Goal: Task Accomplishment & Management: Manage account settings

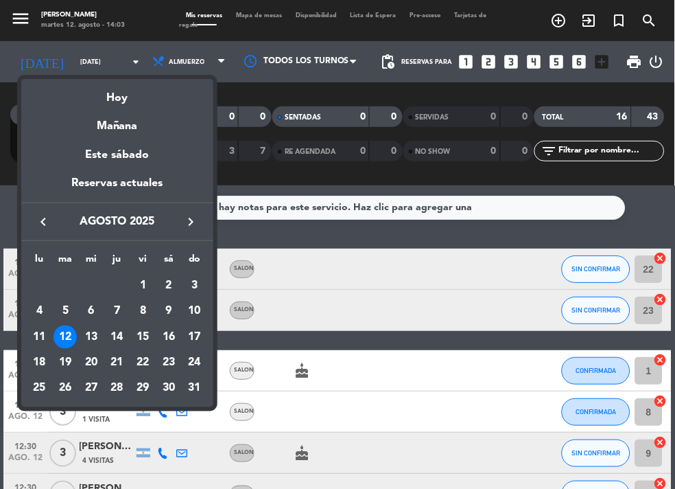
click at [150, 345] on div "15" at bounding box center [142, 336] width 23 height 23
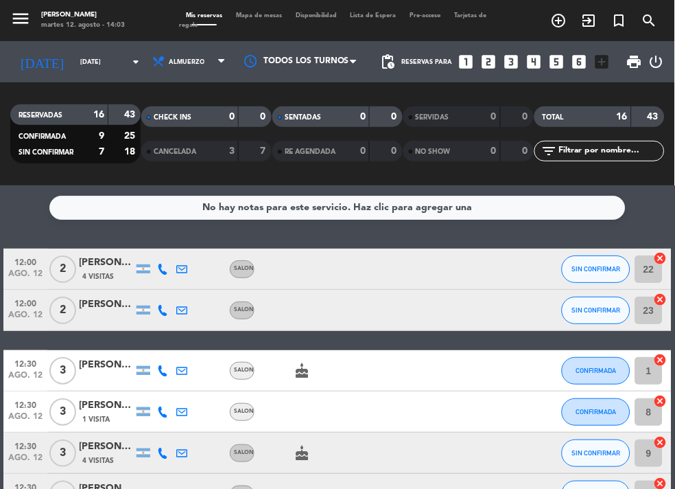
type input "vie. 15 ago."
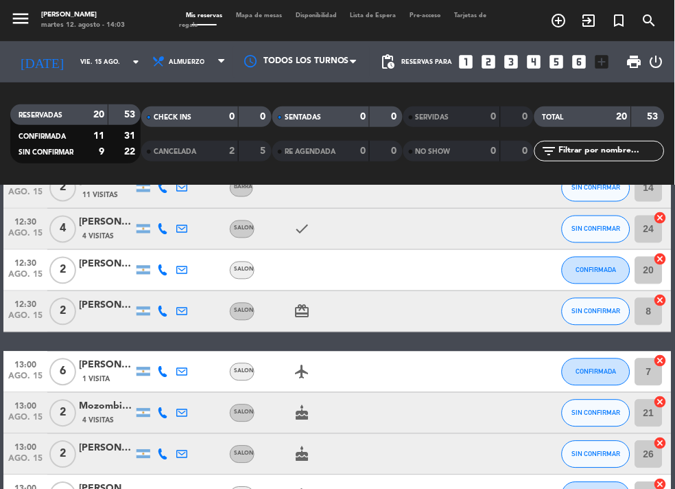
scroll to position [427, 0]
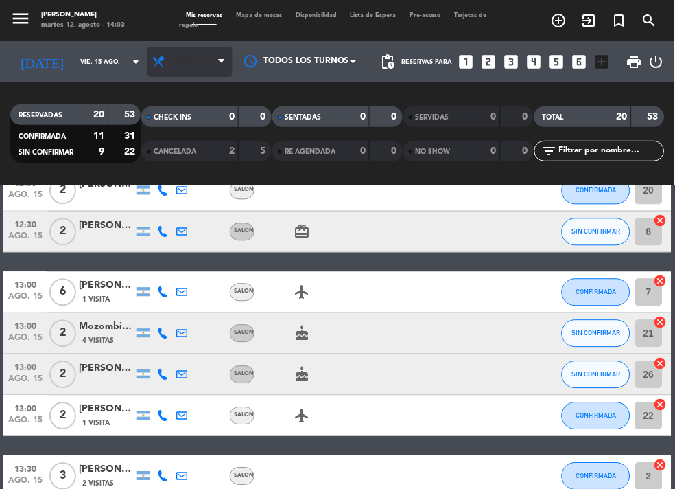
click at [189, 73] on span "Almuerzo" at bounding box center [190, 62] width 85 height 30
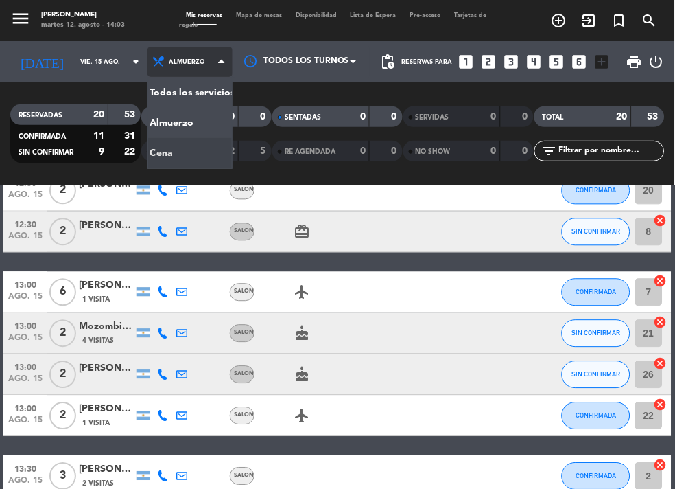
click at [198, 157] on div "menu NAKAMA RAMEN martes 12. agosto - 14:03 Mis reservas Mapa de mesas Disponib…" at bounding box center [337, 92] width 675 height 185
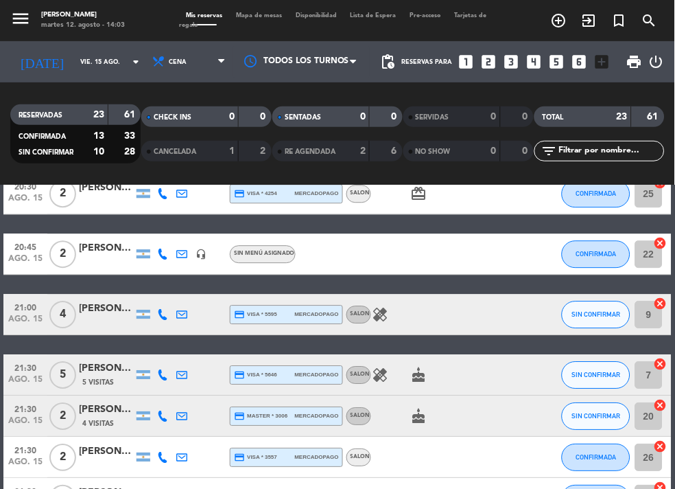
scroll to position [549, 0]
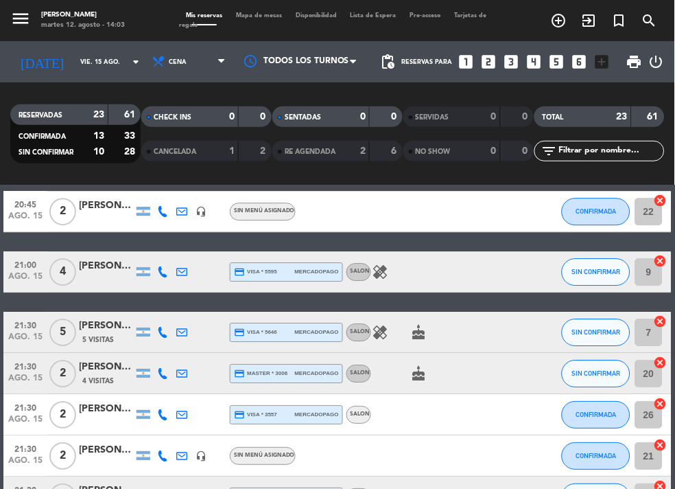
click at [266, 303] on div "20:00 [DATE] 2 [PERSON_NAME] credit_card visa * 7888 mercadopago SALON healing …" at bounding box center [337, 220] width 669 height 1043
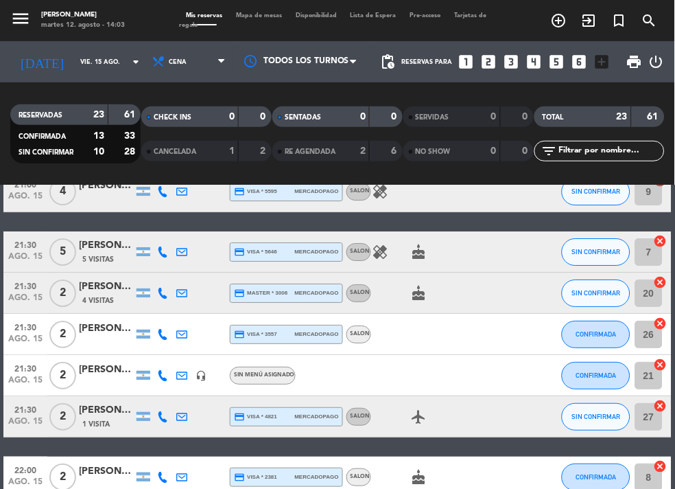
scroll to position [640, 0]
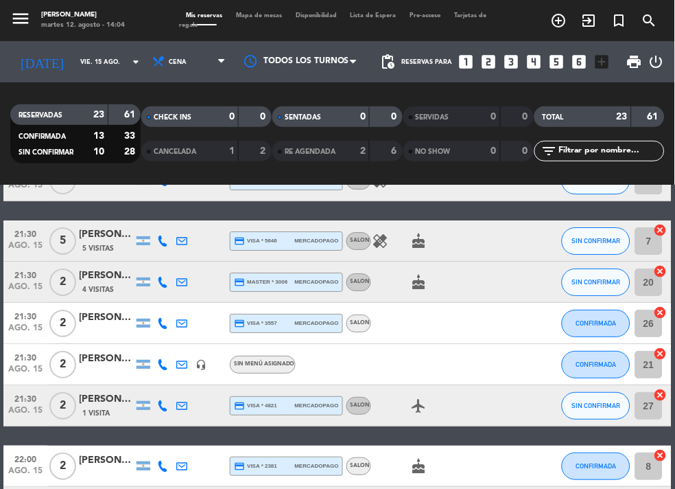
click at [239, 430] on div "20:00 [DATE] 2 [PERSON_NAME] credit_card visa * 7888 mercadopago SALON healing …" at bounding box center [337, 129] width 669 height 1043
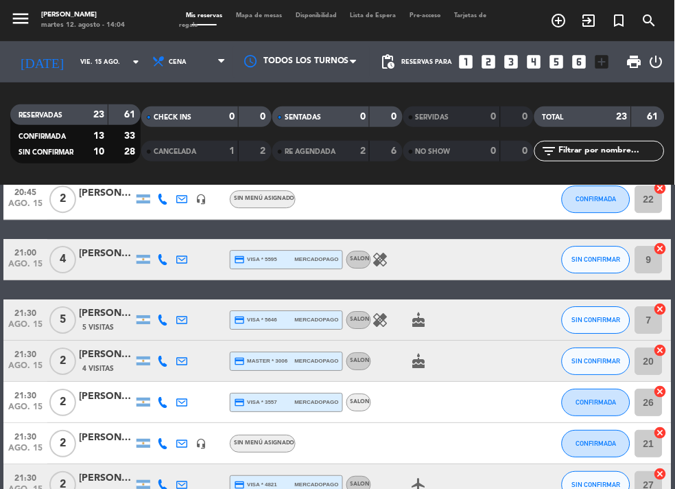
scroll to position [518, 0]
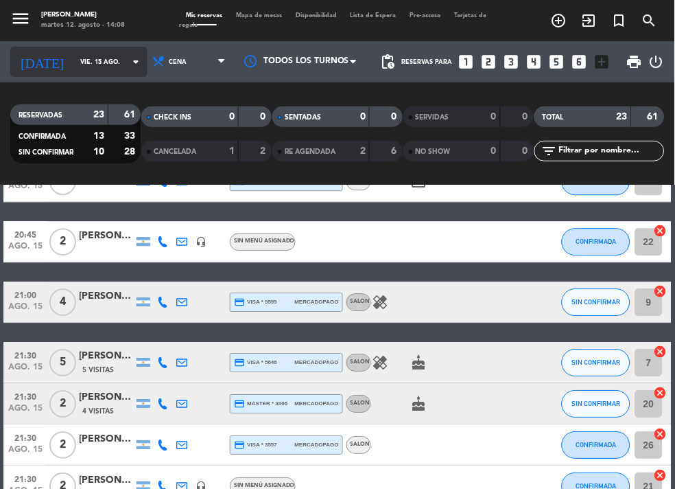
click at [84, 49] on div "[DATE] [DATE] arrow_drop_down" at bounding box center [78, 62] width 137 height 30
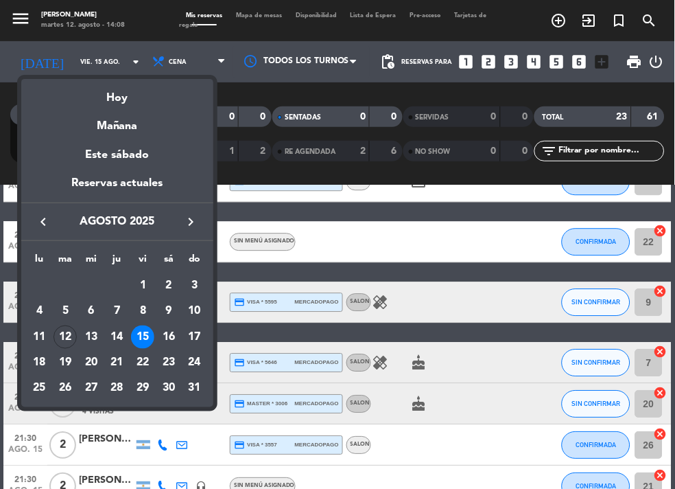
click at [179, 48] on div at bounding box center [337, 244] width 675 height 489
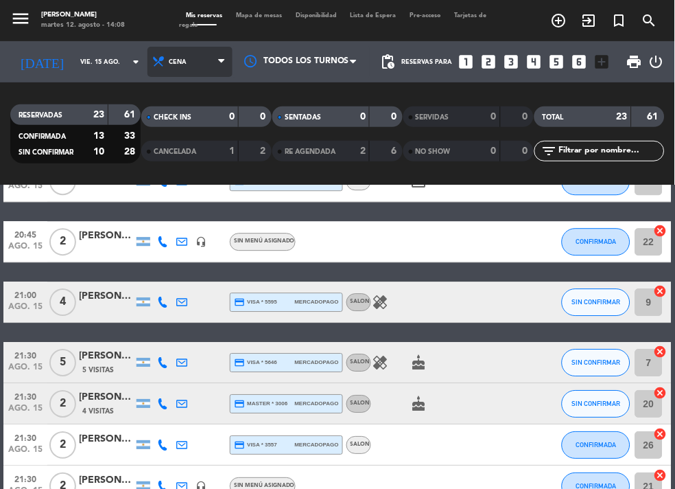
click at [197, 61] on span "Cena" at bounding box center [190, 62] width 85 height 30
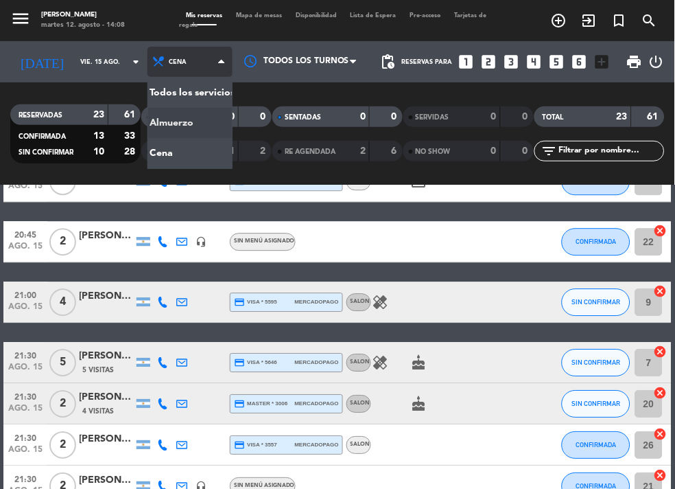
click at [194, 130] on div "menu NAKAMA RAMEN martes 12. agosto - 14:08 Mis reservas Mapa de mesas Disponib…" at bounding box center [337, 92] width 675 height 185
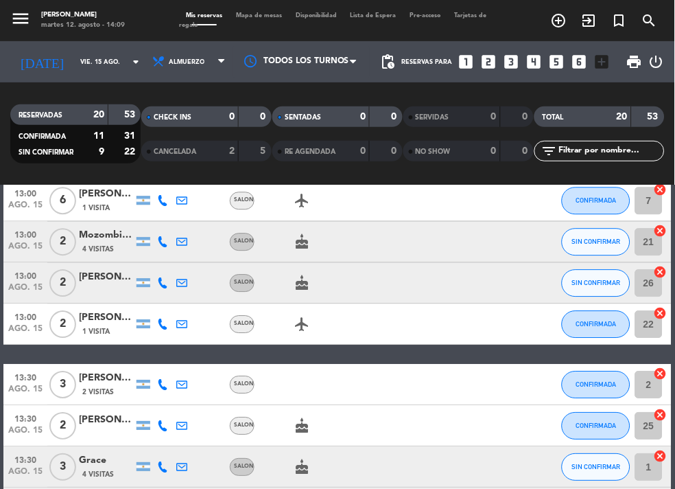
click at [324, 167] on div "SENTADAS 0 0 RE AGENDADA 0 0" at bounding box center [338, 134] width 131 height 76
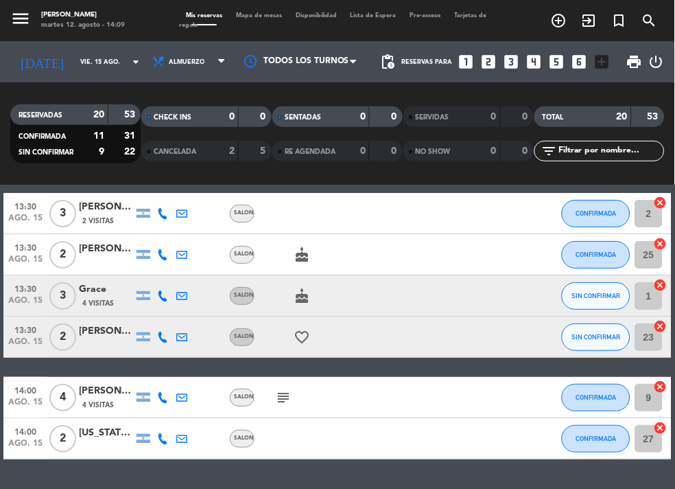
scroll to position [728, 0]
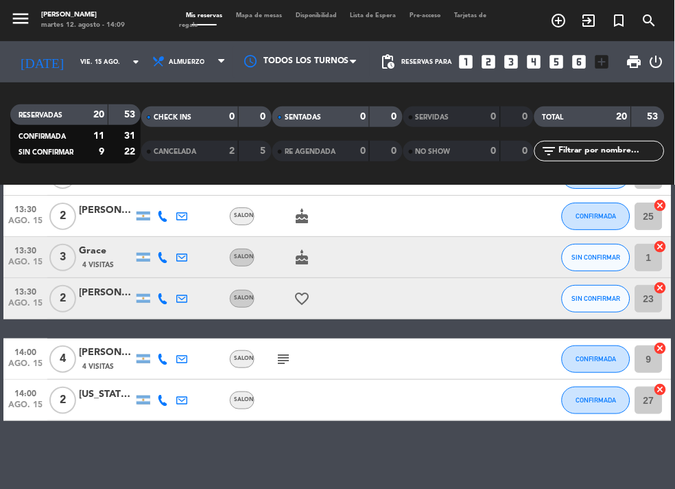
click at [310, 449] on div "No hay notas para este servicio. Haz clic para agregar una 12:00 [DATE] 2 [PERS…" at bounding box center [337, 336] width 675 height 303
click at [169, 58] on span "Almuerzo" at bounding box center [187, 62] width 36 height 8
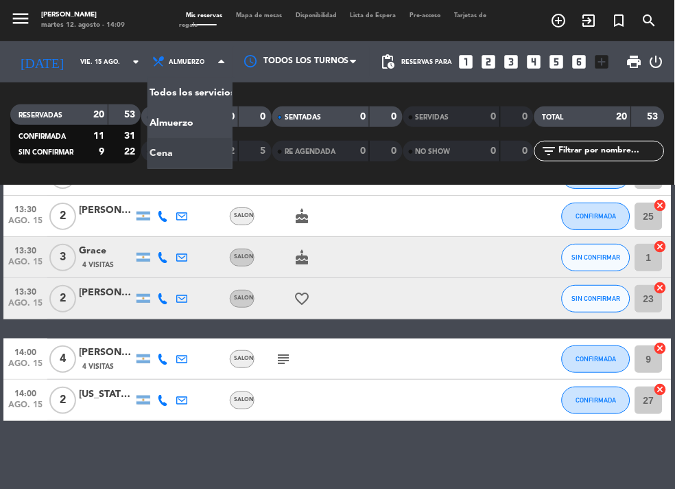
click at [176, 149] on div "menu NAKAMA RAMEN martes 12. agosto - 14:09 Mis reservas Mapa de mesas Disponib…" at bounding box center [337, 92] width 675 height 185
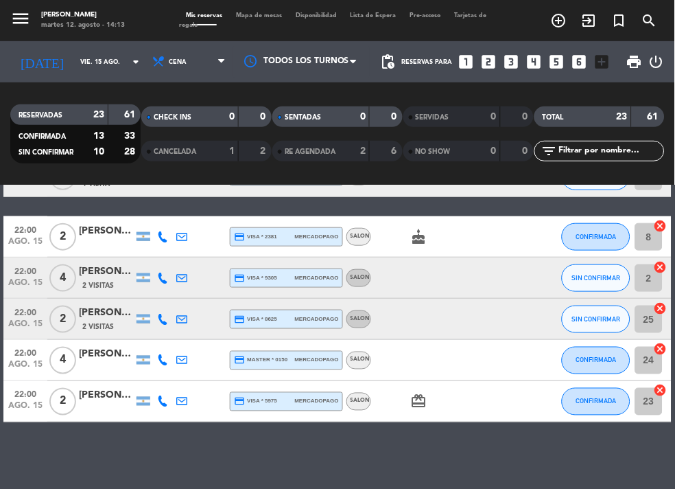
scroll to position [871, 0]
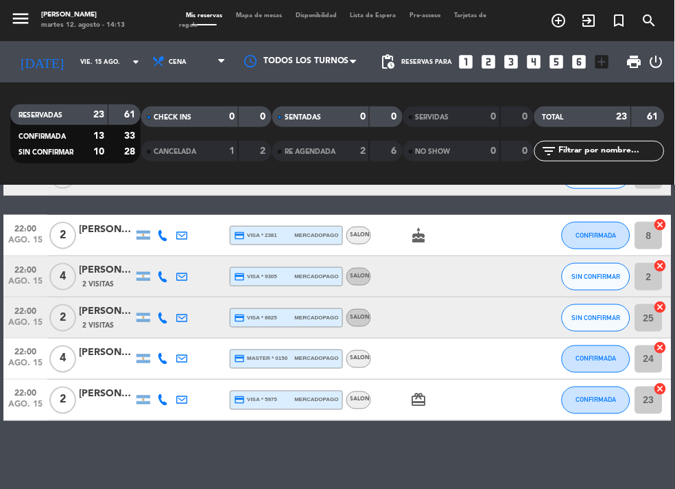
click at [210, 449] on div "No hay notas para este servicio. Haz clic para agregar una 20:00 [DATE] 2 [PERS…" at bounding box center [337, 336] width 675 height 303
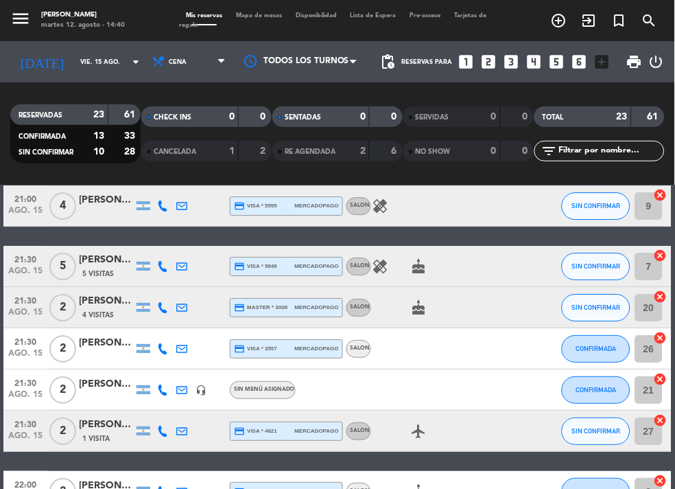
scroll to position [597, 0]
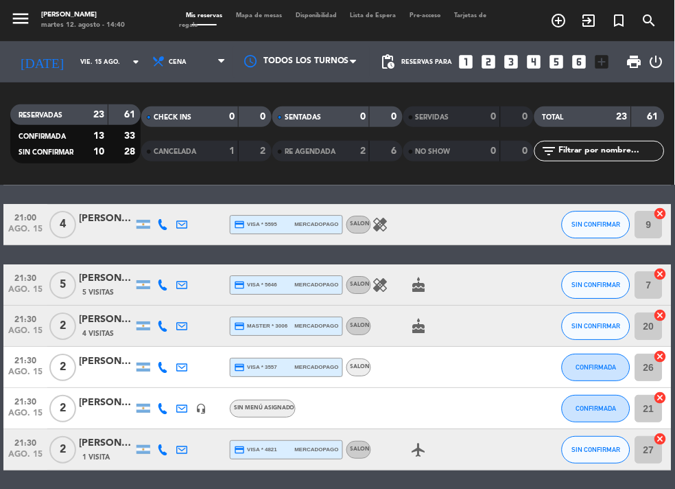
click at [109, 273] on div "[PERSON_NAME] [PERSON_NAME]" at bounding box center [106, 278] width 55 height 16
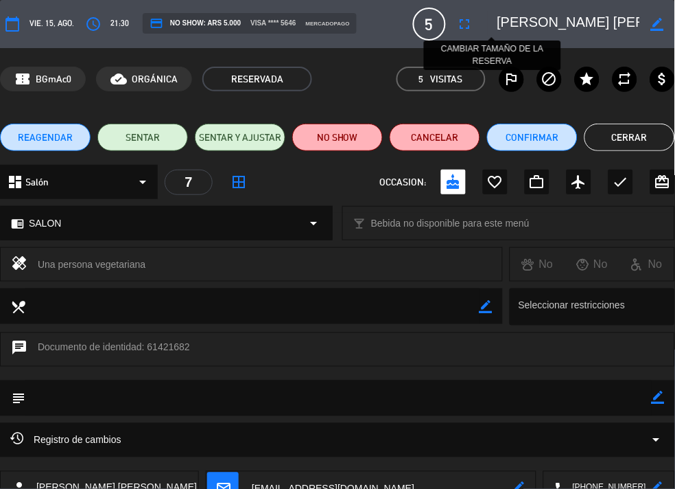
click at [478, 14] on button "fullscreen" at bounding box center [465, 24] width 25 height 25
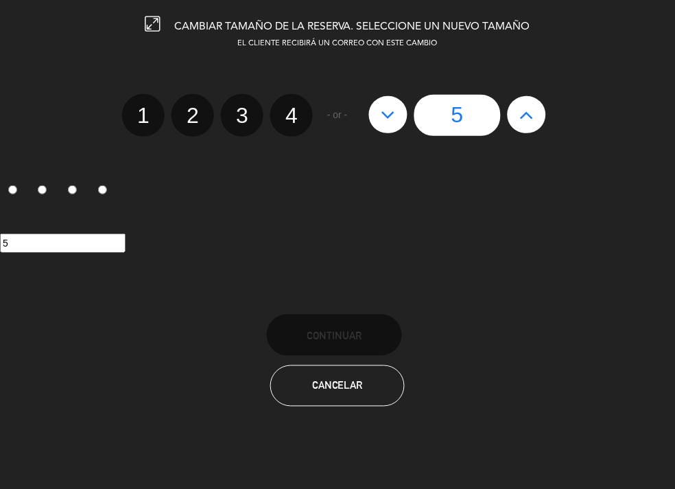
click at [199, 123] on label "2" at bounding box center [193, 115] width 43 height 43
click at [196, 108] on input "2" at bounding box center [191, 103] width 9 height 9
radio input "true"
radio input "false"
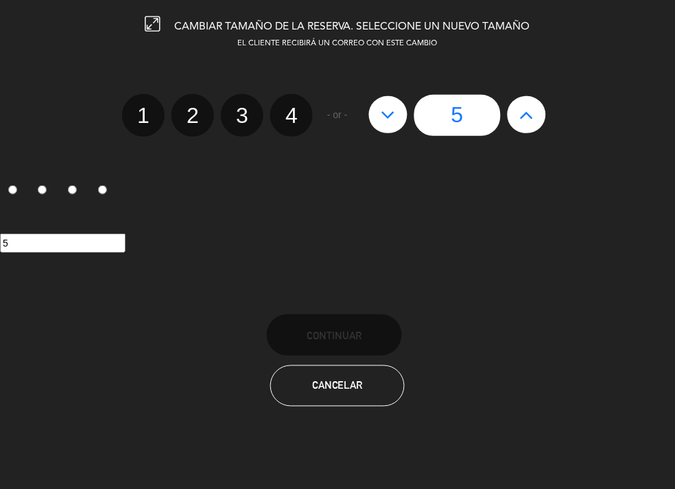
radio input "false"
radio input "true"
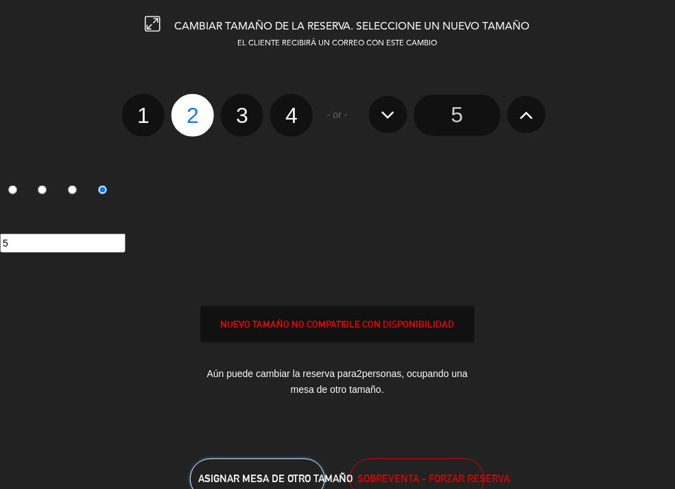
click at [286, 487] on button "ASIGNAR MESA DE OTRO TAMAÑO" at bounding box center [257, 479] width 135 height 41
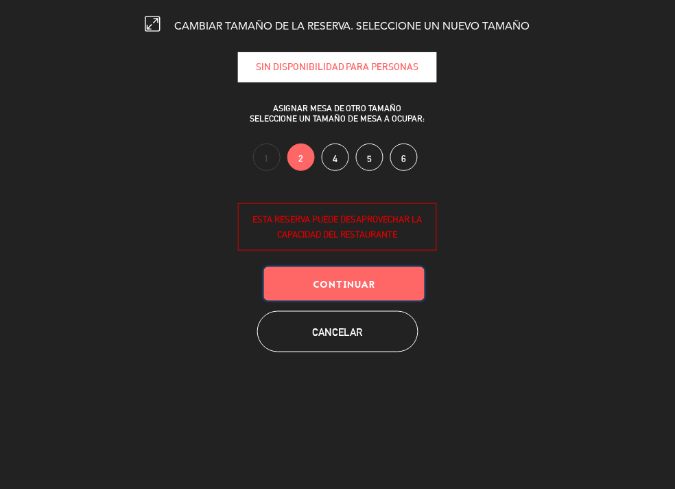
click at [372, 292] on button "Continuar" at bounding box center [344, 284] width 161 height 34
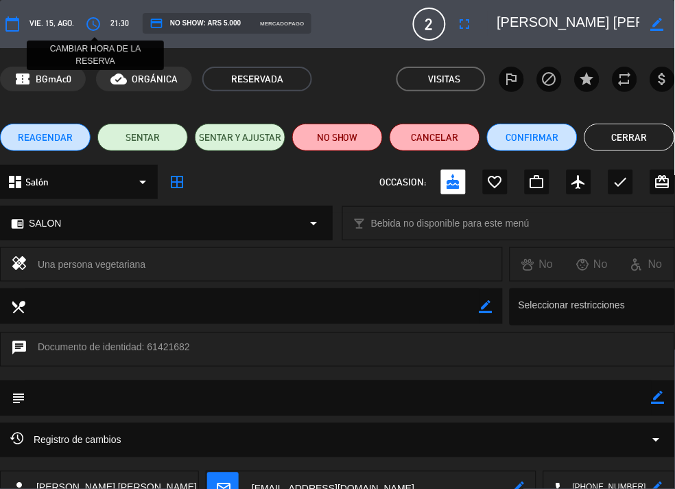
click at [93, 23] on icon "access_time" at bounding box center [93, 24] width 16 height 16
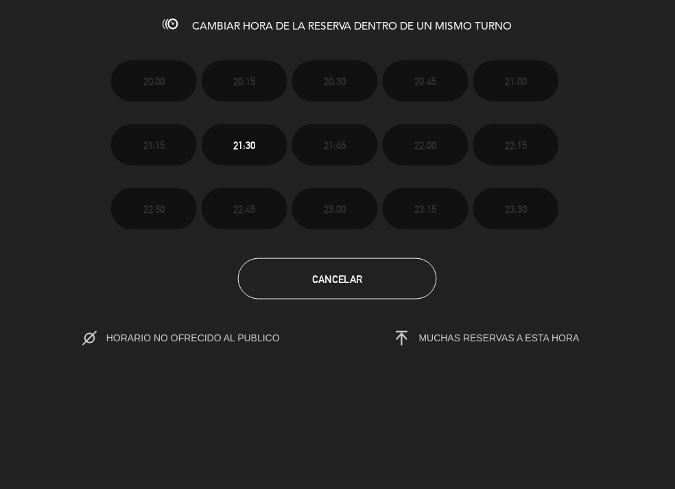
click at [328, 21] on span "CAMBIAR HORA DE LA RESERVA DENTRO DE UN MISMO TURNO" at bounding box center [352, 26] width 321 height 11
click at [306, 277] on button "Cancelar" at bounding box center [337, 278] width 199 height 41
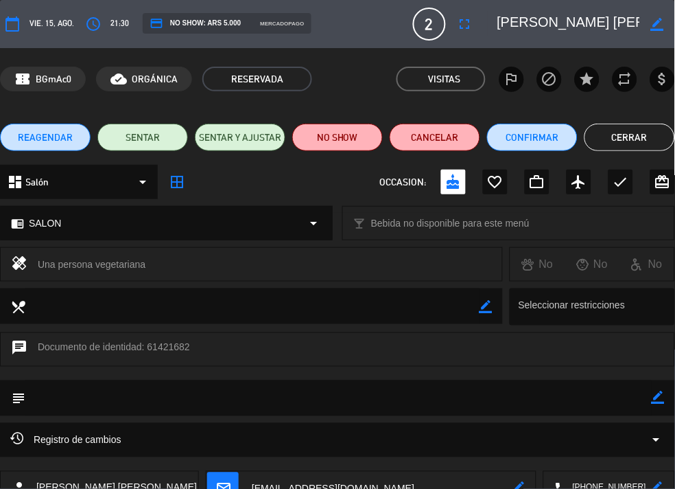
click at [12, 21] on icon "calendar_today" at bounding box center [12, 24] width 16 height 16
click at [4, 16] on icon "calendar_today" at bounding box center [12, 24] width 16 height 16
click at [13, 19] on icon "calendar_today" at bounding box center [12, 24] width 16 height 16
click at [75, 132] on button "REAGENDAR" at bounding box center [45, 137] width 91 height 27
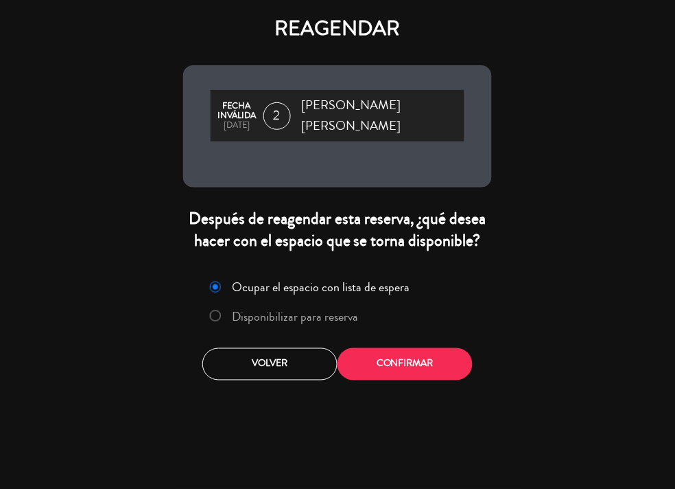
click at [294, 310] on label "Disponibilizar para reserva" at bounding box center [296, 316] width 126 height 12
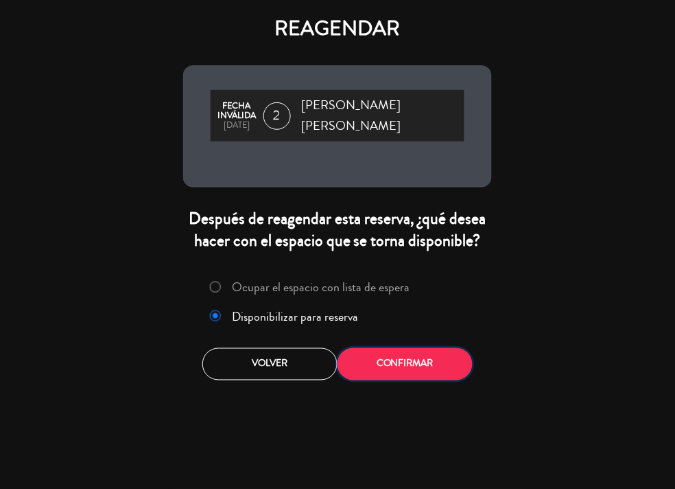
click at [372, 348] on button "Confirmar" at bounding box center [405, 364] width 135 height 32
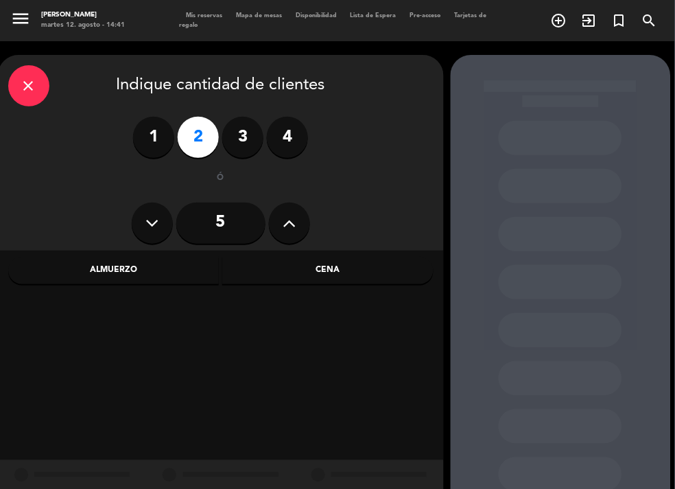
click at [150, 275] on div "Almuerzo" at bounding box center [113, 270] width 211 height 27
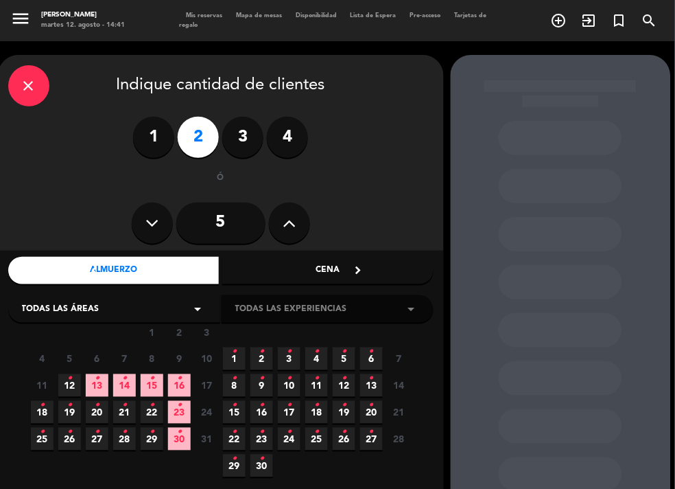
click at [157, 377] on span "15 •" at bounding box center [152, 385] width 23 height 23
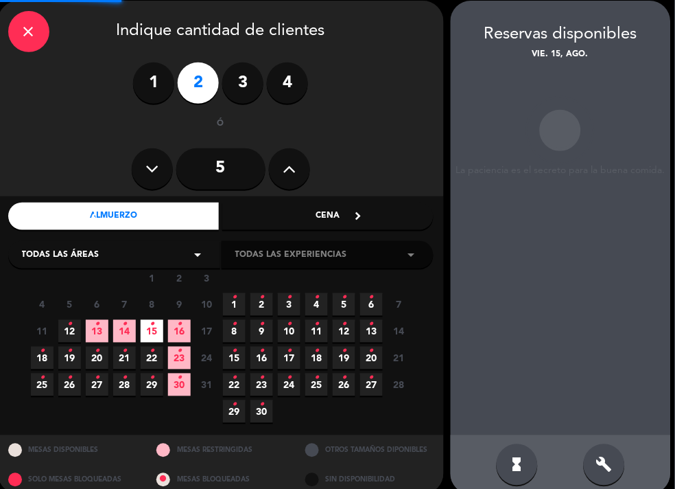
scroll to position [55, 0]
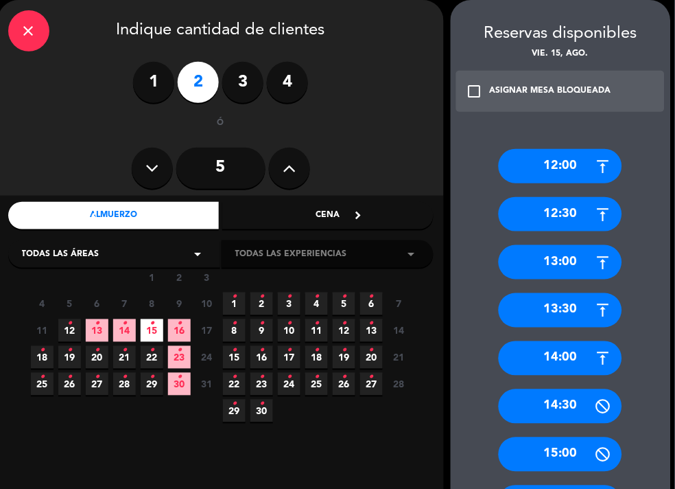
click at [555, 363] on div "14:00" at bounding box center [561, 358] width 124 height 34
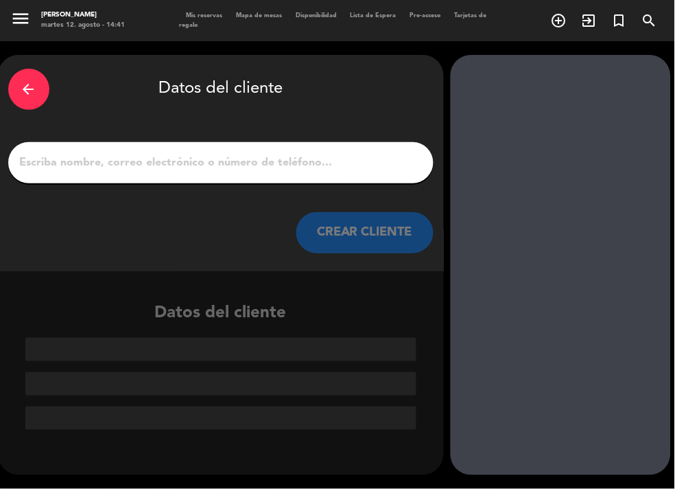
scroll to position [0, 0]
click at [41, 86] on div "arrow_back" at bounding box center [28, 89] width 41 height 41
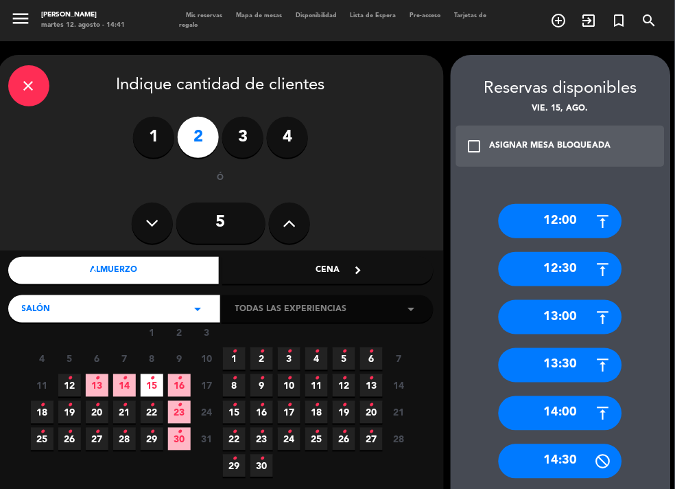
click at [41, 85] on div "close" at bounding box center [28, 85] width 41 height 41
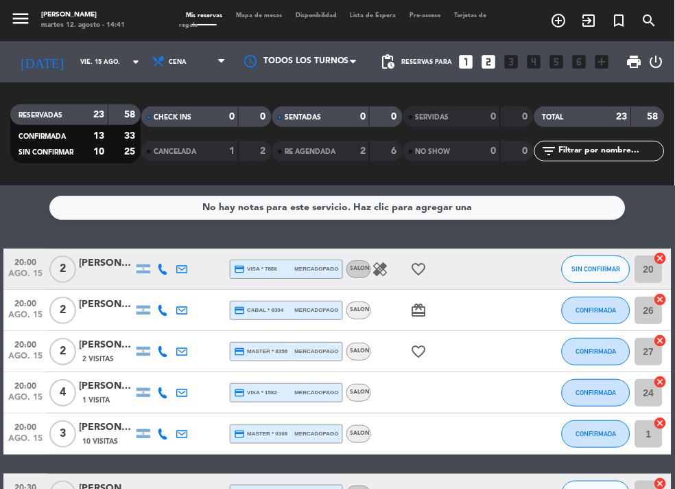
click at [279, 237] on div "No hay notas para este servicio. Haz clic para agregar una 20:00 [DATE] 2 [PERS…" at bounding box center [337, 336] width 675 height 303
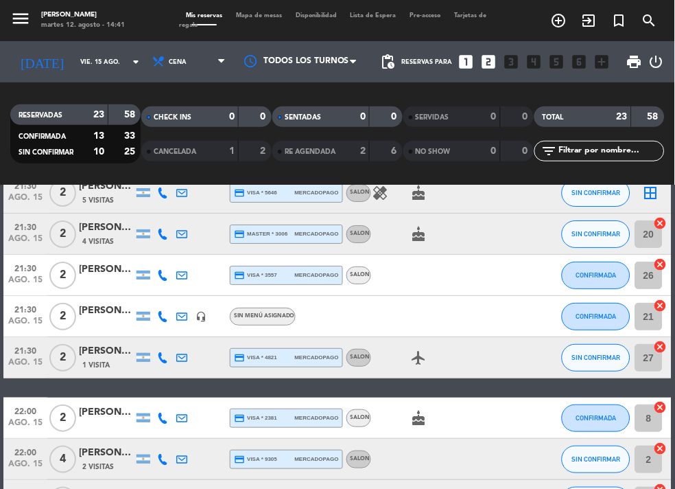
scroll to position [627, 0]
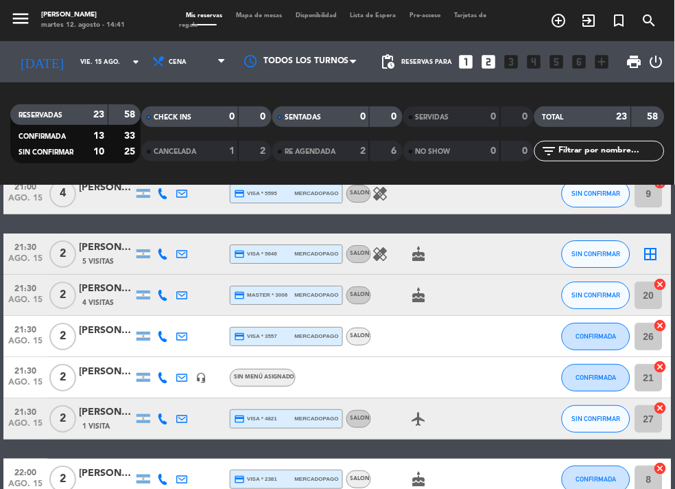
click at [97, 256] on span "5 Visitas" at bounding box center [98, 261] width 32 height 11
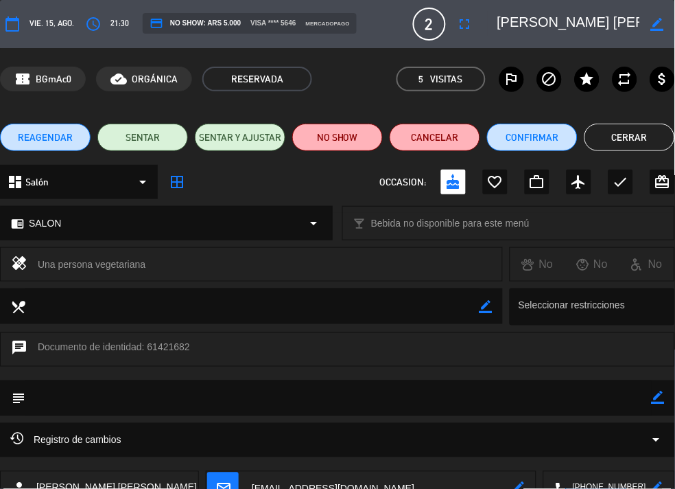
click at [59, 135] on span "REAGENDAR" at bounding box center [45, 137] width 55 height 14
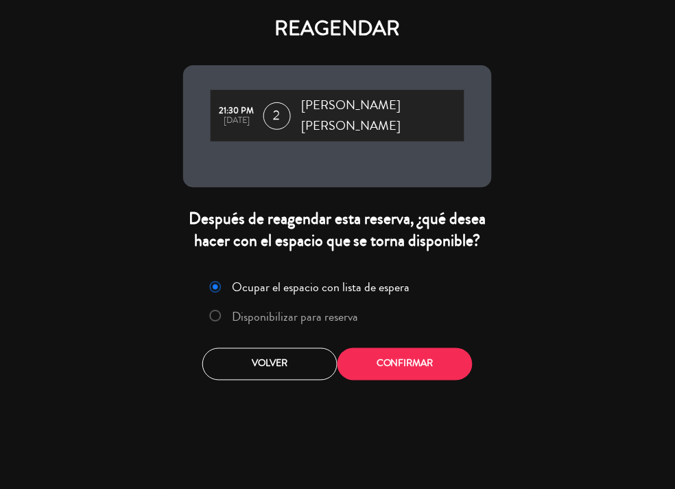
click at [297, 310] on label "Disponibilizar para reserva" at bounding box center [296, 316] width 126 height 12
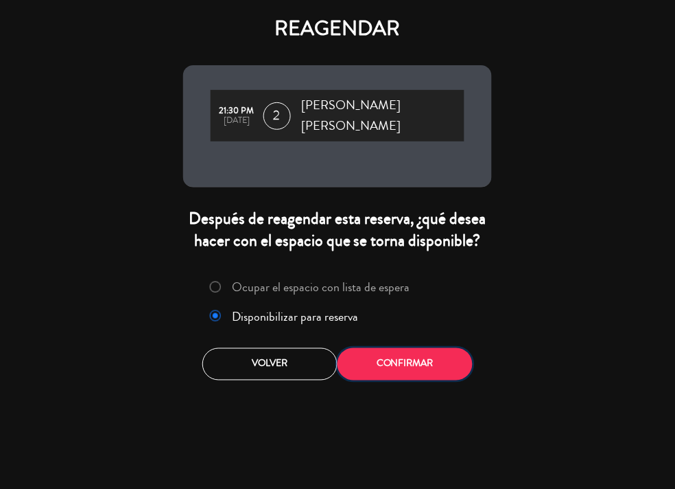
click at [404, 351] on button "Confirmar" at bounding box center [405, 364] width 135 height 32
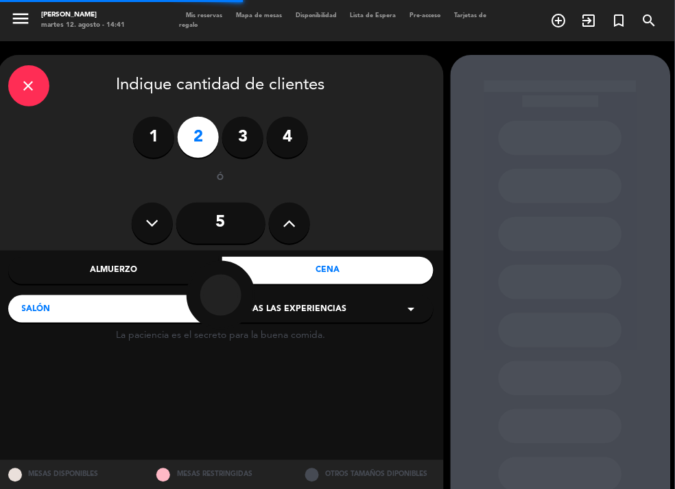
click at [125, 270] on div at bounding box center [220, 295] width 209 height 69
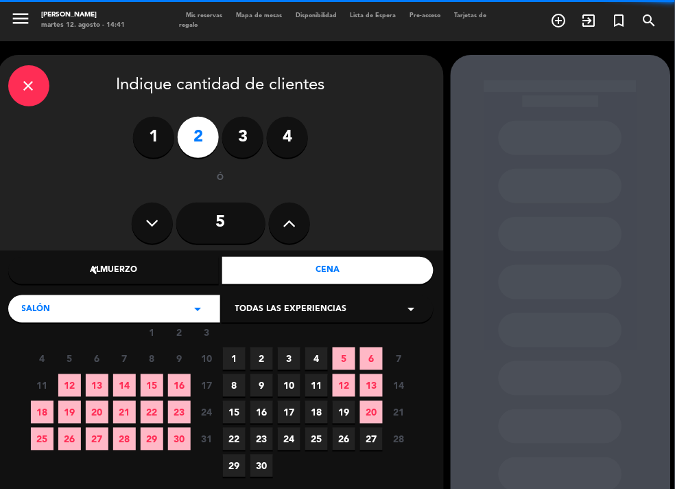
click at [129, 273] on div "Almuerzo" at bounding box center [113, 270] width 211 height 27
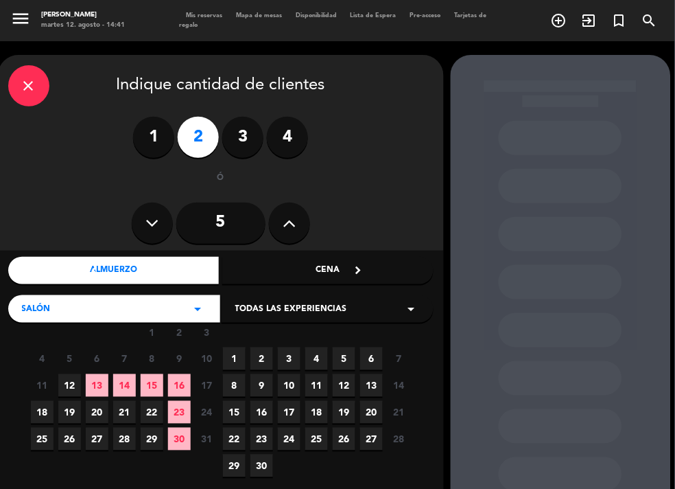
click at [157, 379] on span "15" at bounding box center [152, 385] width 23 height 23
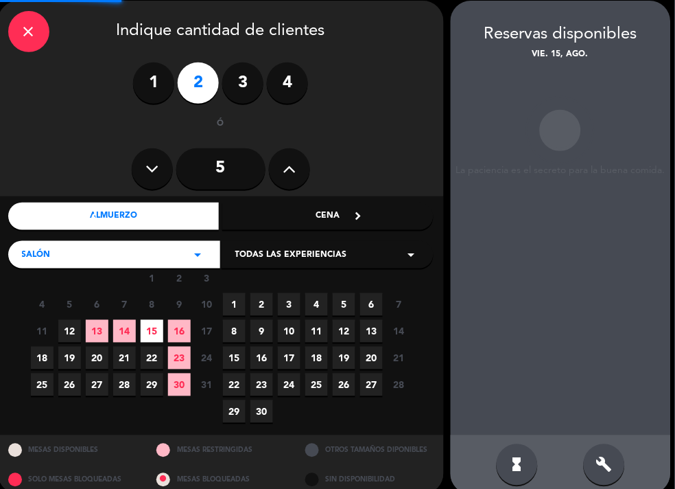
scroll to position [55, 0]
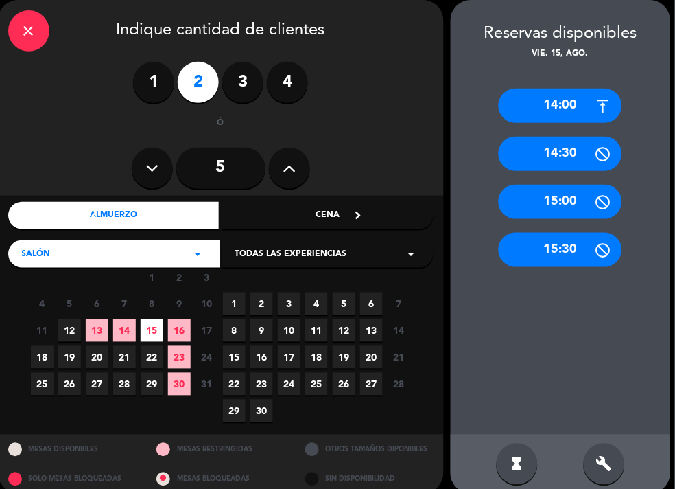
click at [559, 108] on div "14:00" at bounding box center [561, 106] width 124 height 34
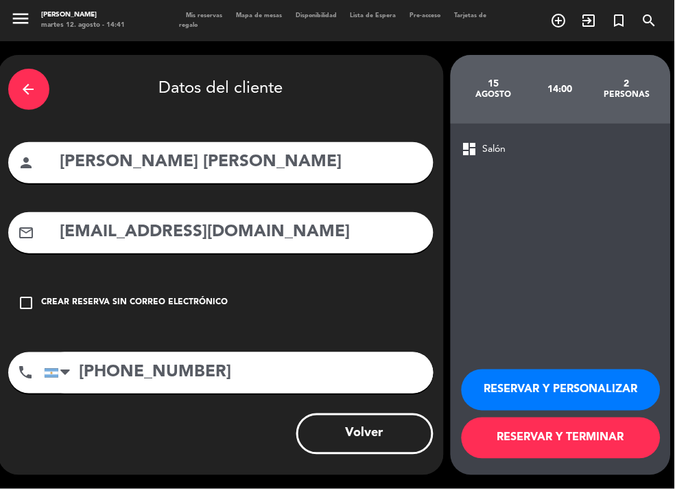
click at [522, 447] on button "RESERVAR Y TERMINAR" at bounding box center [561, 437] width 199 height 41
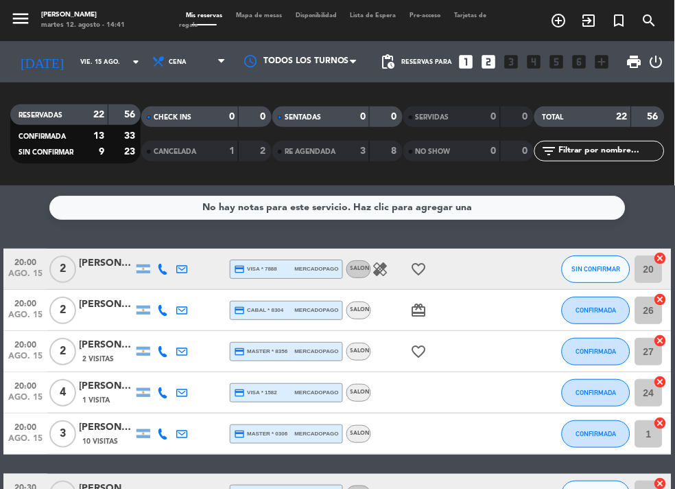
click at [474, 229] on div "No hay notas para este servicio. Haz clic para agregar una 20:00 [DATE] 2 [PERS…" at bounding box center [337, 336] width 675 height 303
